Goal: Task Accomplishment & Management: Use online tool/utility

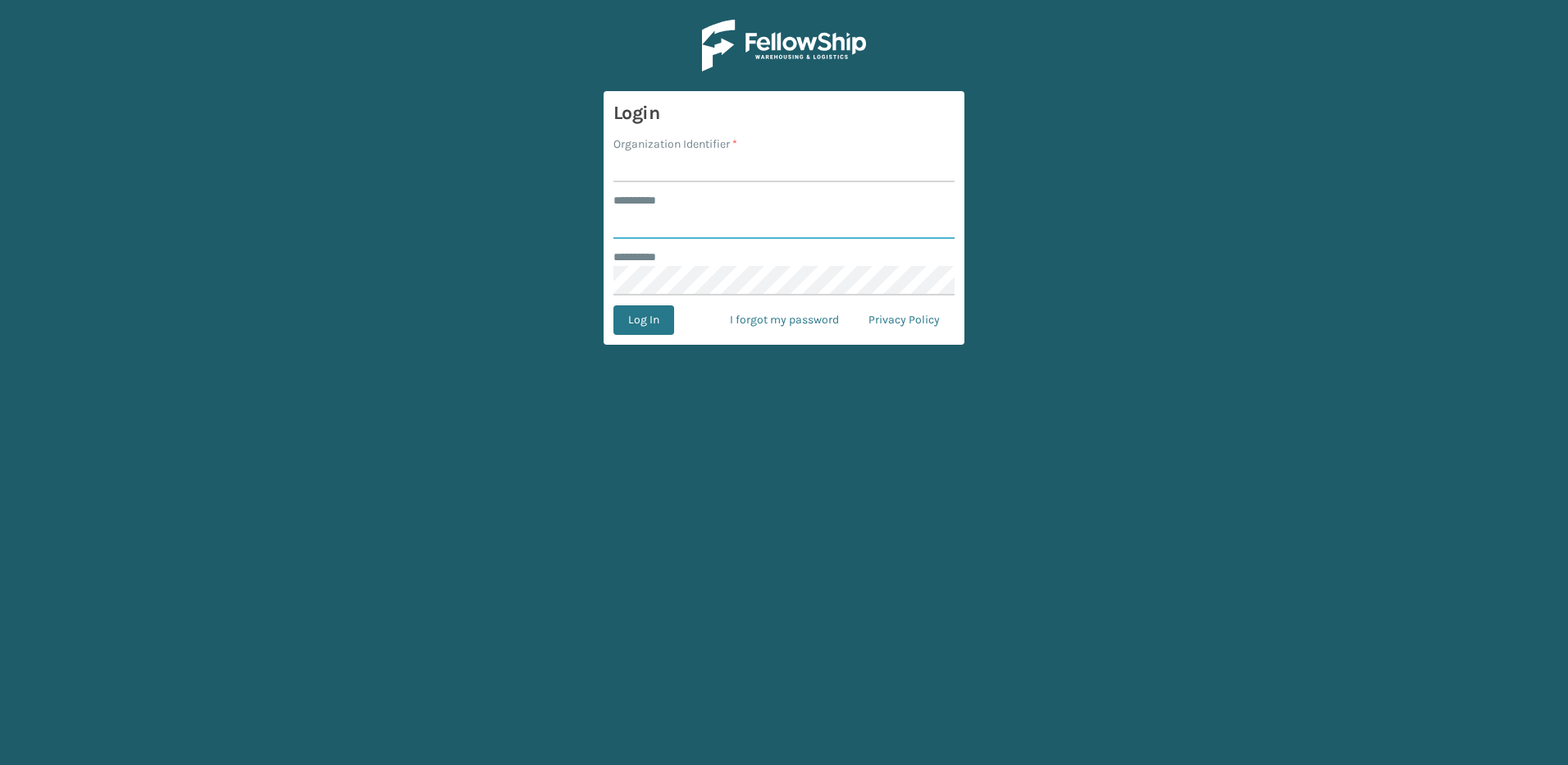
type input "********"
click at [656, 166] on input "Organization Identifier *" at bounding box center [784, 167] width 341 height 29
type input "Fellowship - East"
click at [655, 325] on button "Log In" at bounding box center [643, 320] width 61 height 29
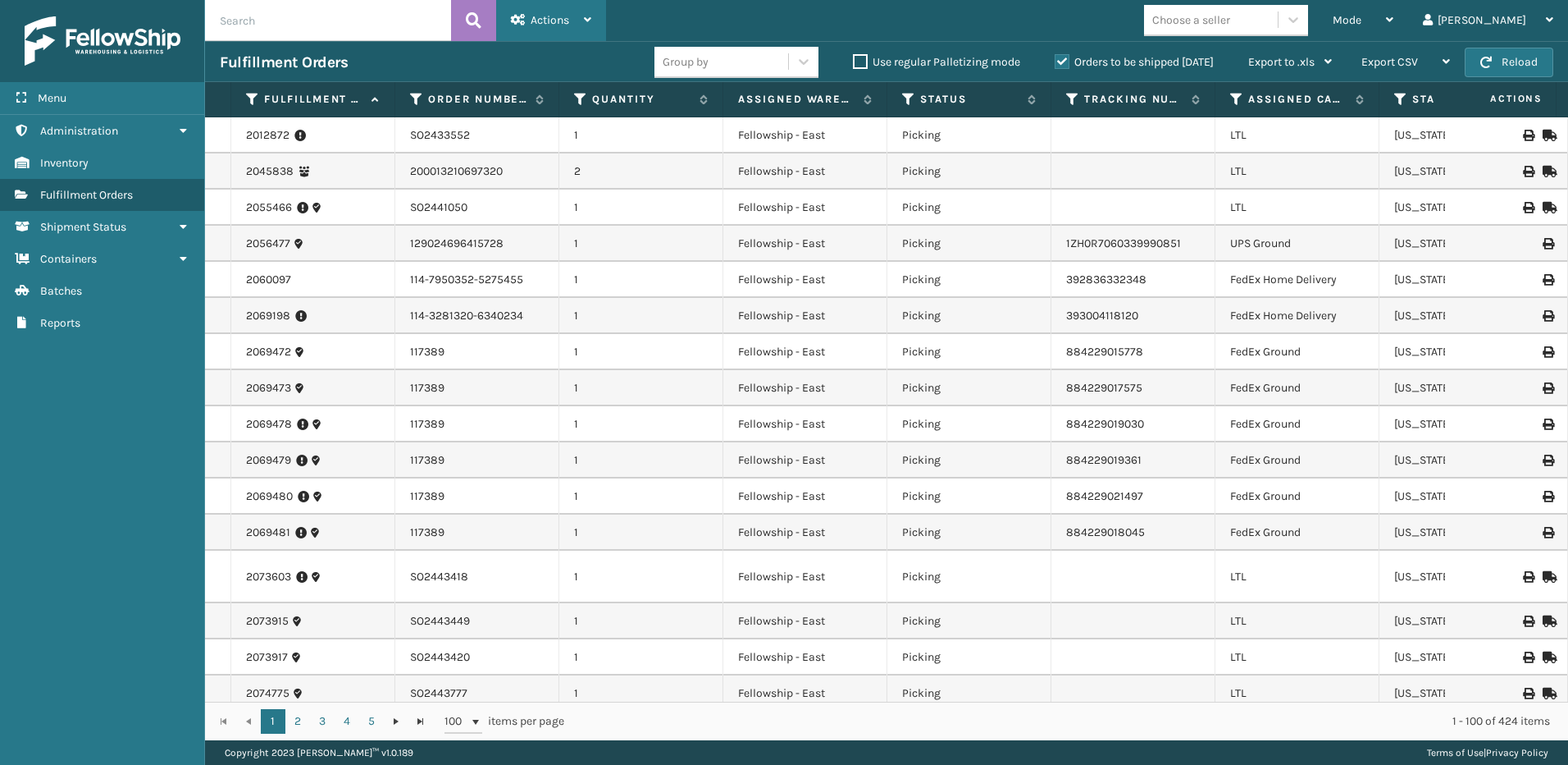
click at [572, 20] on div "Actions" at bounding box center [551, 21] width 80 height 41
click at [1376, 9] on div "Mode Regular Mode Picking Mode Labeling Mode Exit Scan Mode" at bounding box center [1362, 21] width 90 height 41
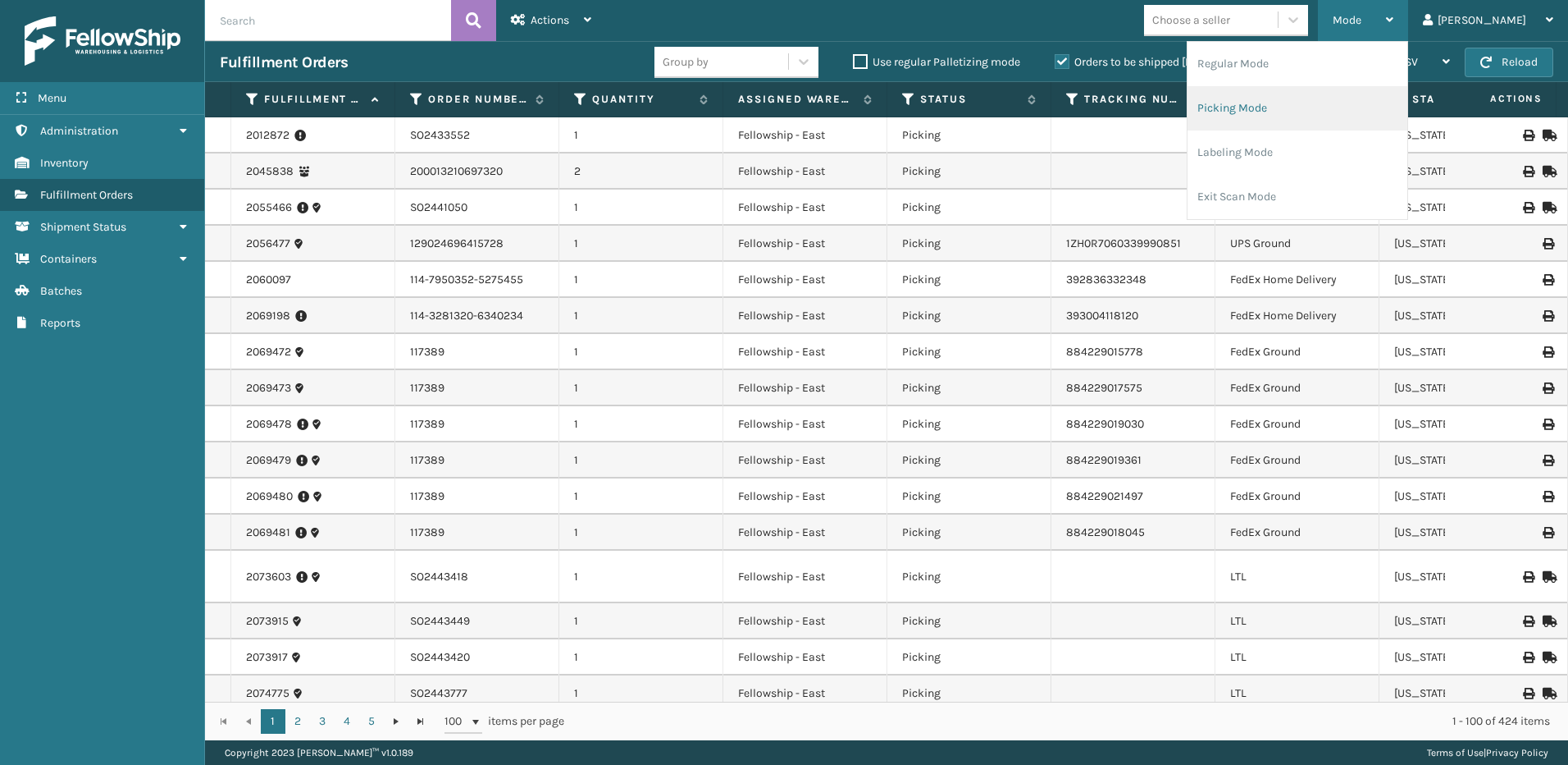
click at [1306, 97] on li "Picking Mode" at bounding box center [1297, 109] width 220 height 45
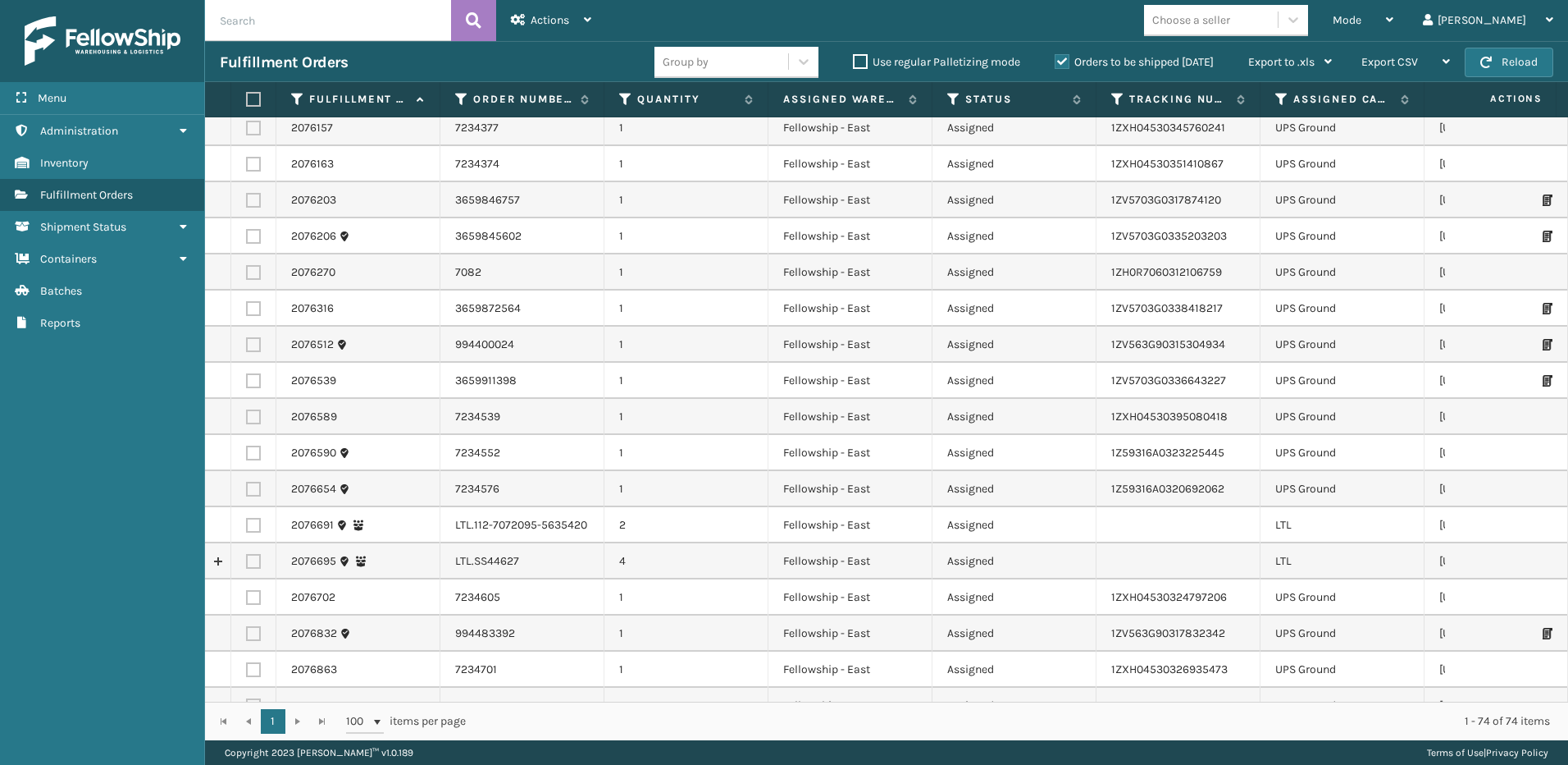
scroll to position [493, 0]
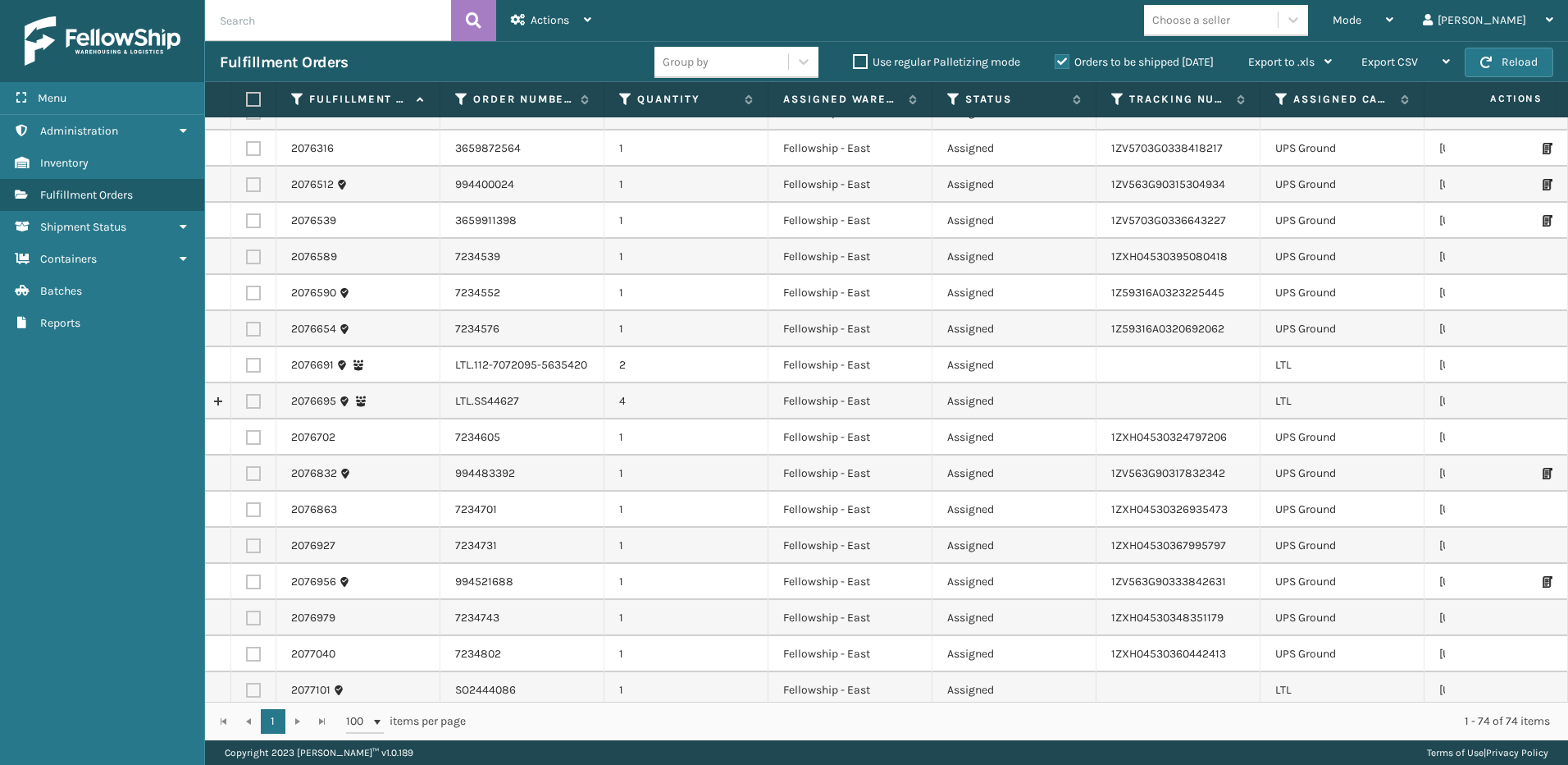
click at [257, 362] on label at bounding box center [253, 365] width 15 height 15
click at [247, 362] on input "checkbox" at bounding box center [246, 363] width 1 height 10
checkbox input "true"
click at [259, 402] on label at bounding box center [253, 401] width 15 height 15
click at [247, 402] on input "checkbox" at bounding box center [246, 399] width 1 height 10
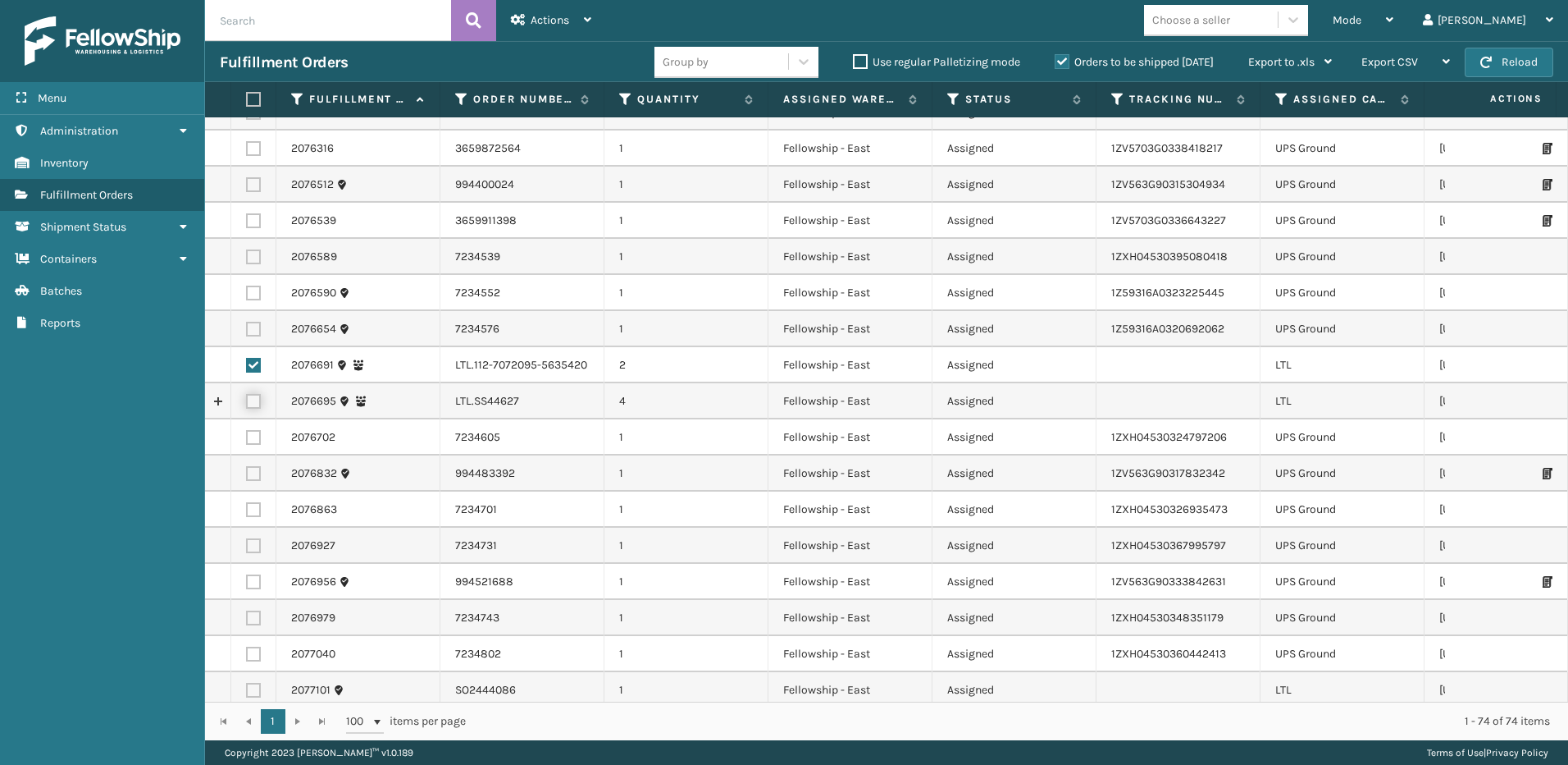
checkbox input "true"
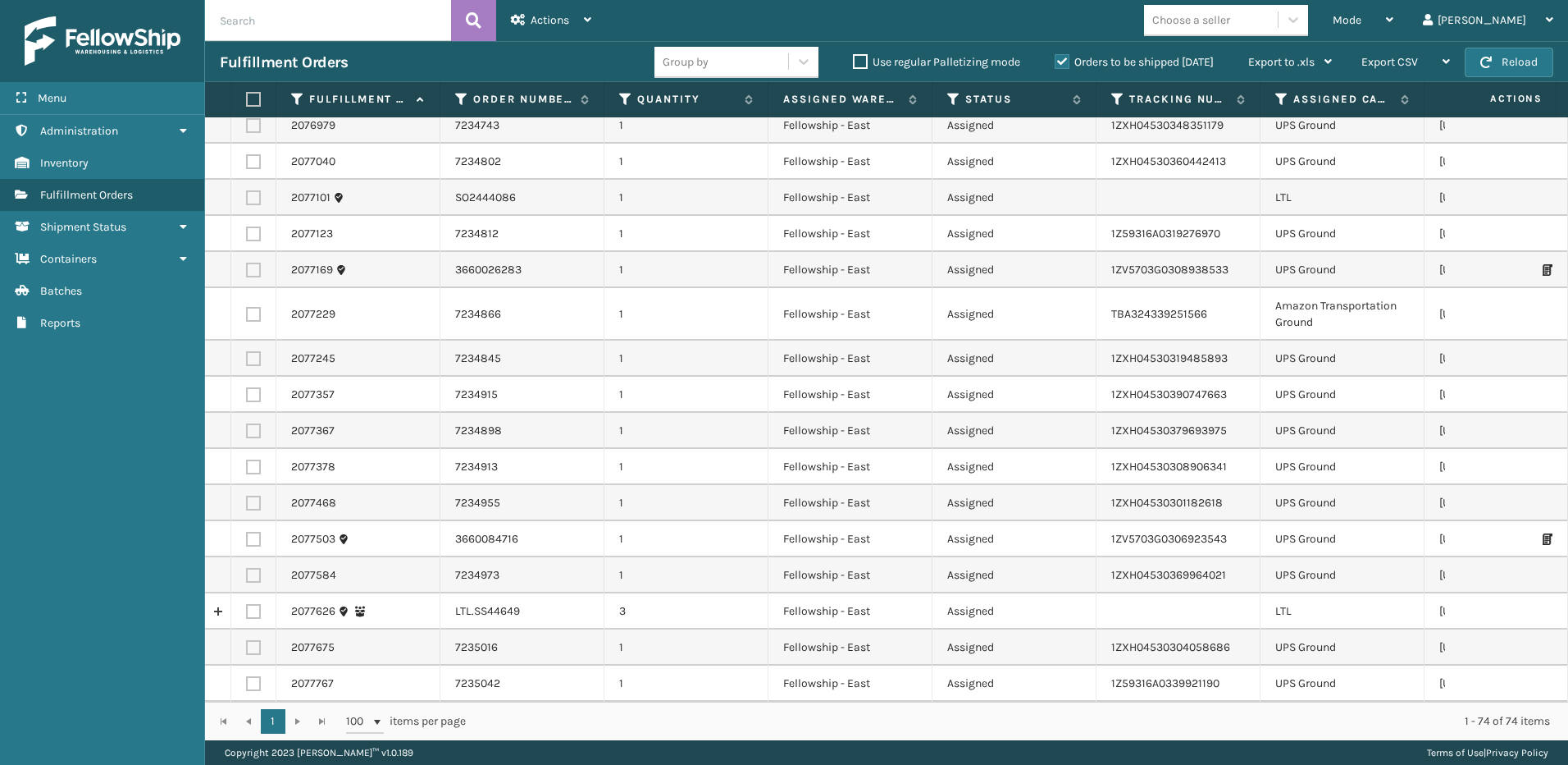
scroll to position [1149, 0]
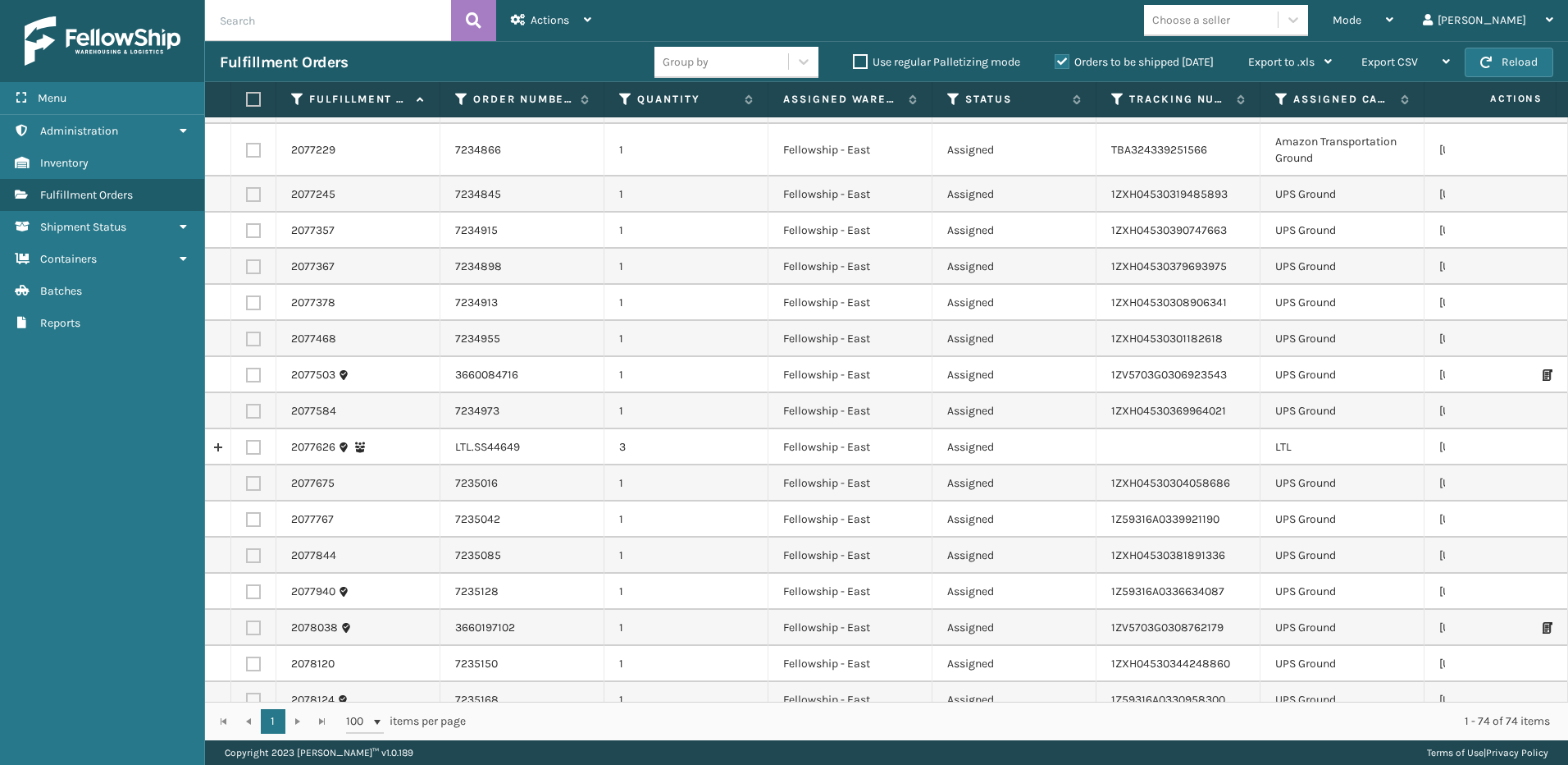
click at [253, 450] on label at bounding box center [253, 446] width 15 height 15
click at [247, 450] on input "checkbox" at bounding box center [246, 445] width 1 height 10
checkbox input "true"
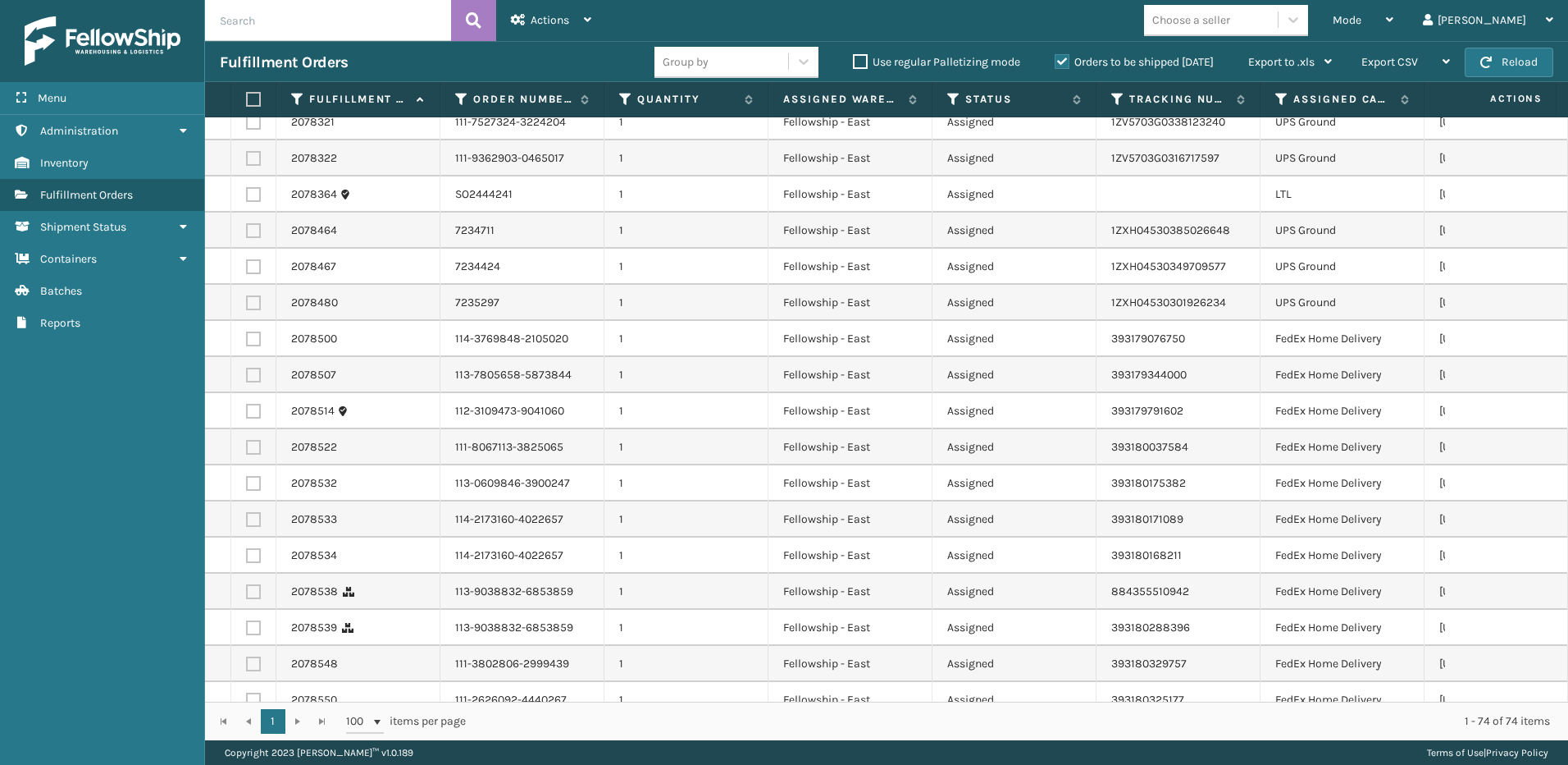
scroll to position [2116, 0]
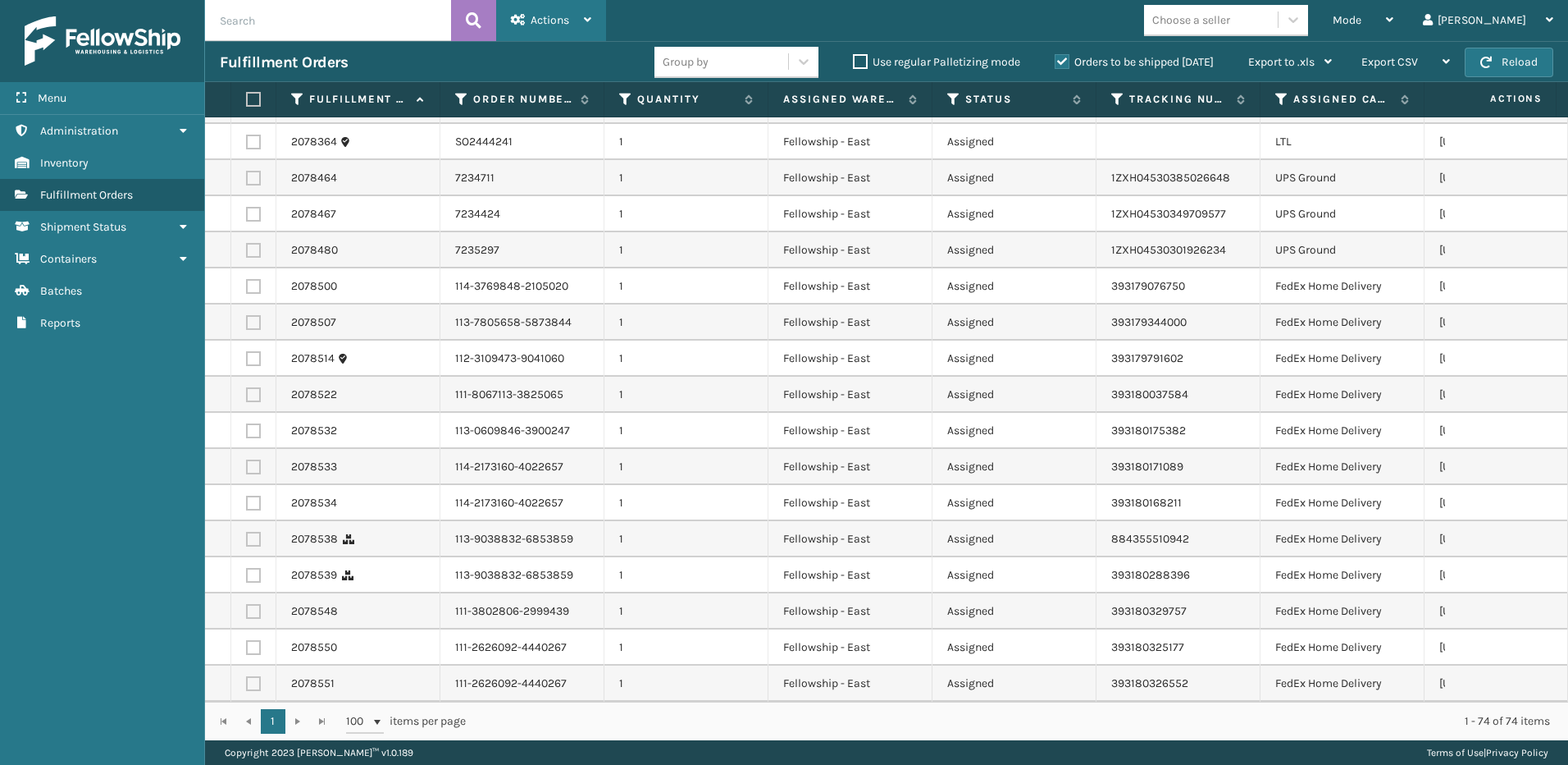
click at [535, 21] on span "Actions" at bounding box center [550, 20] width 39 height 14
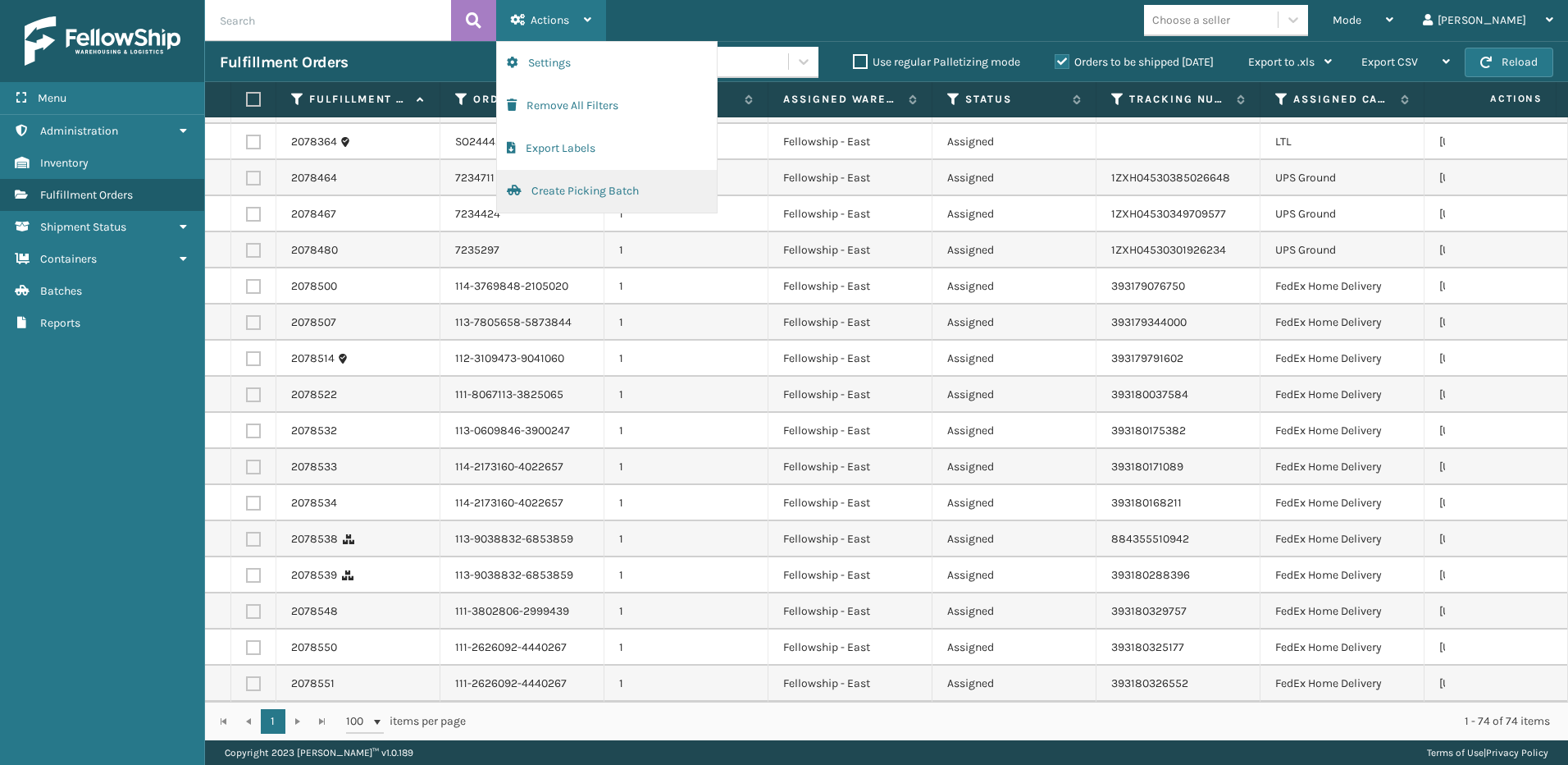
click at [574, 186] on button "Create Picking Batch" at bounding box center [606, 191] width 220 height 43
